Goal: Information Seeking & Learning: Learn about a topic

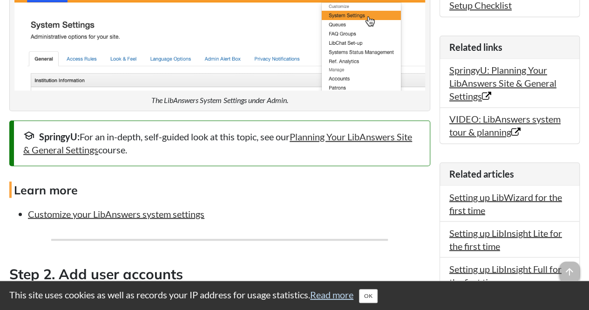
scroll to position [699, 0]
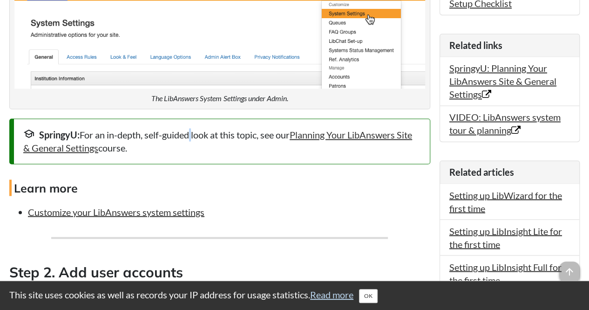
click at [191, 148] on div "SpringyU: For an in-depth, self-guided look at this topic, see our Planning You…" at bounding box center [221, 141] width 397 height 26
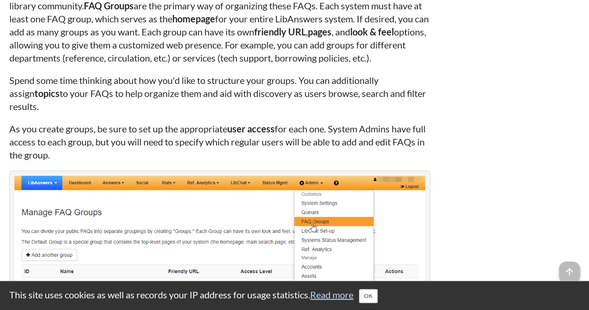
scroll to position [1538, 0]
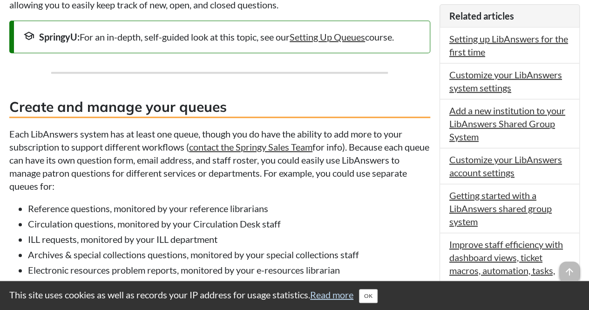
scroll to position [466, 0]
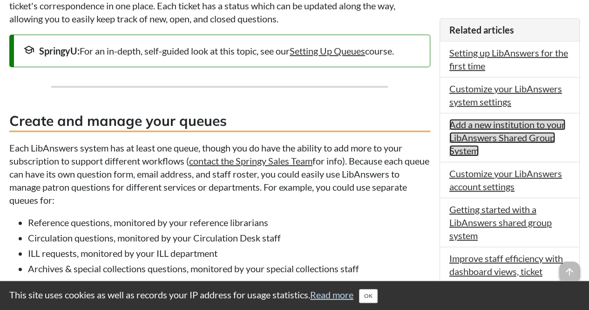
click at [474, 148] on link "Add a new institution to your LibAnswers Shared Group System" at bounding box center [508, 137] width 116 height 37
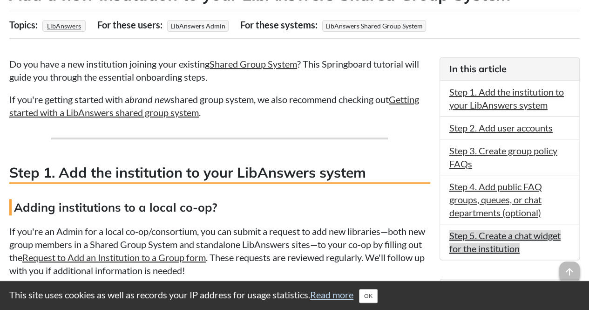
scroll to position [186, 0]
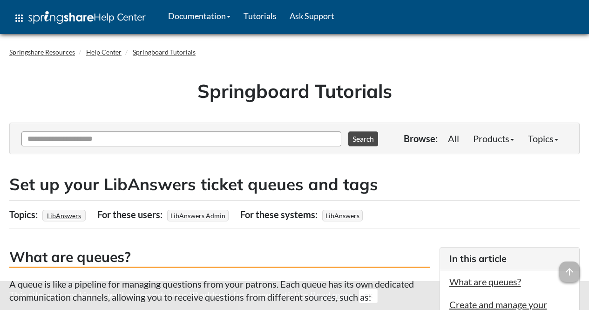
scroll to position [465, 0]
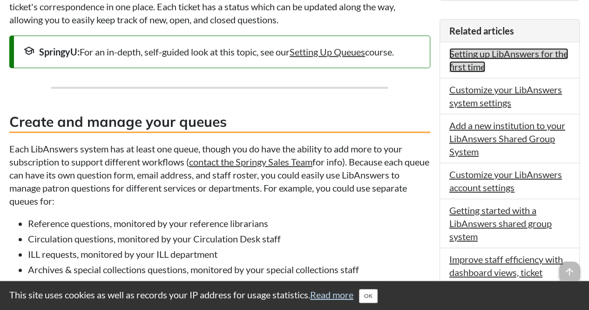
click at [466, 72] on link "Setting up LibAnswers for the first time" at bounding box center [509, 60] width 119 height 24
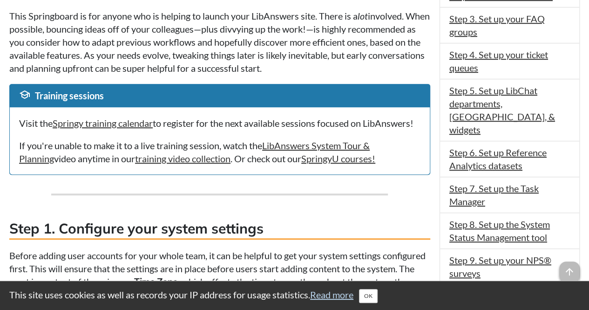
scroll to position [373, 0]
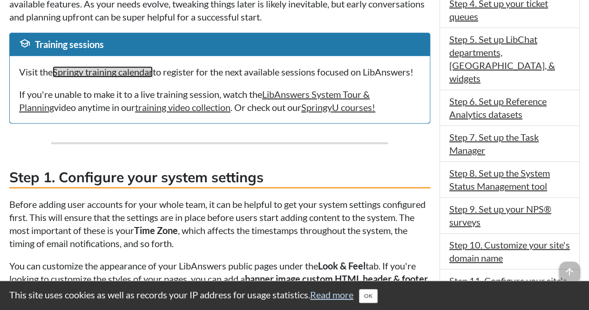
click at [138, 70] on link "Springy training calendar" at bounding box center [103, 71] width 100 height 11
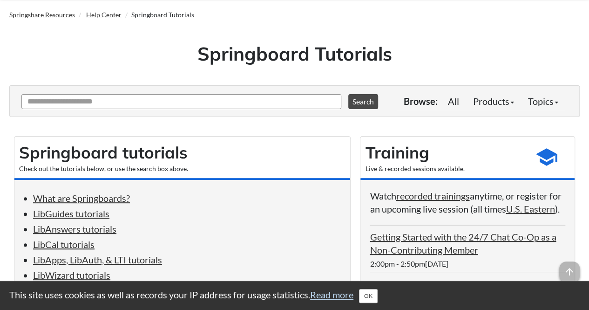
scroll to position [140, 0]
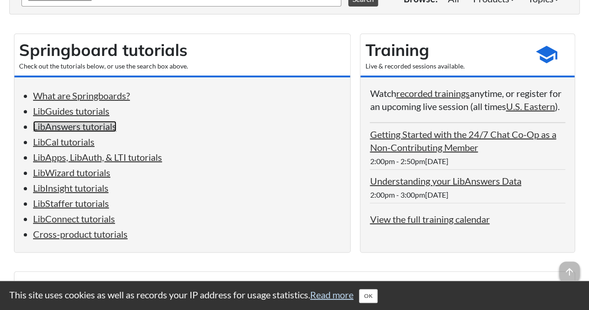
click at [64, 126] on link "LibAnswers tutorials" at bounding box center [74, 126] width 83 height 11
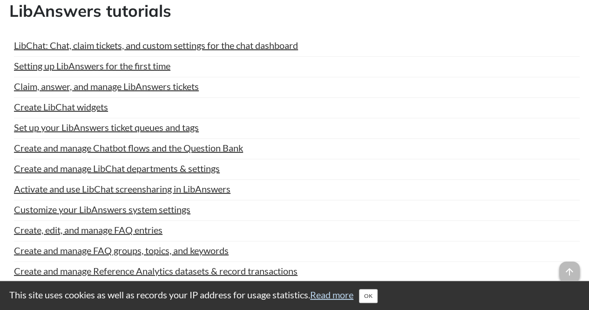
scroll to position [140, 0]
